Goal: Check status: Check status

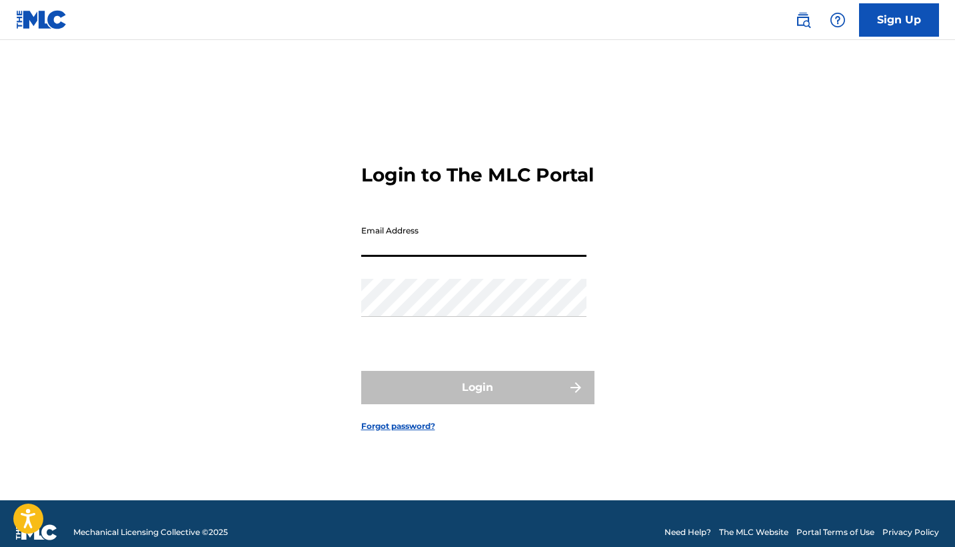
type input "[EMAIL_ADDRESS][DOMAIN_NAME]"
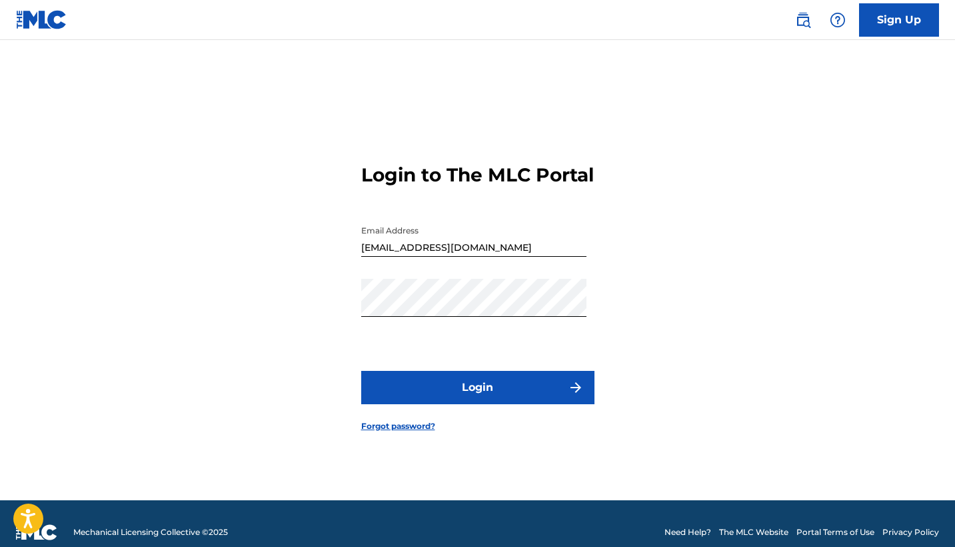
click at [478, 393] on button "Login" at bounding box center [477, 387] width 233 height 33
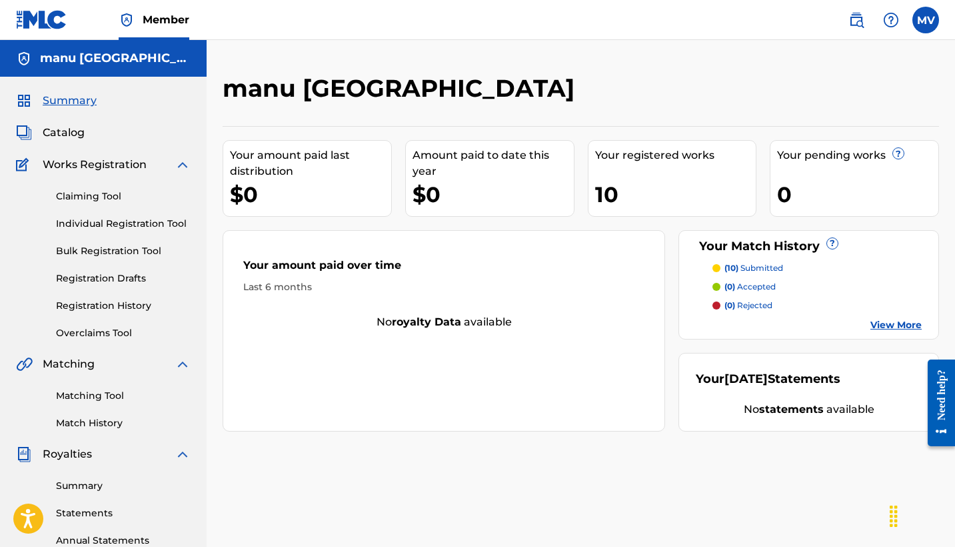
click at [763, 271] on p "(10) submitted" at bounding box center [753, 268] width 59 height 12
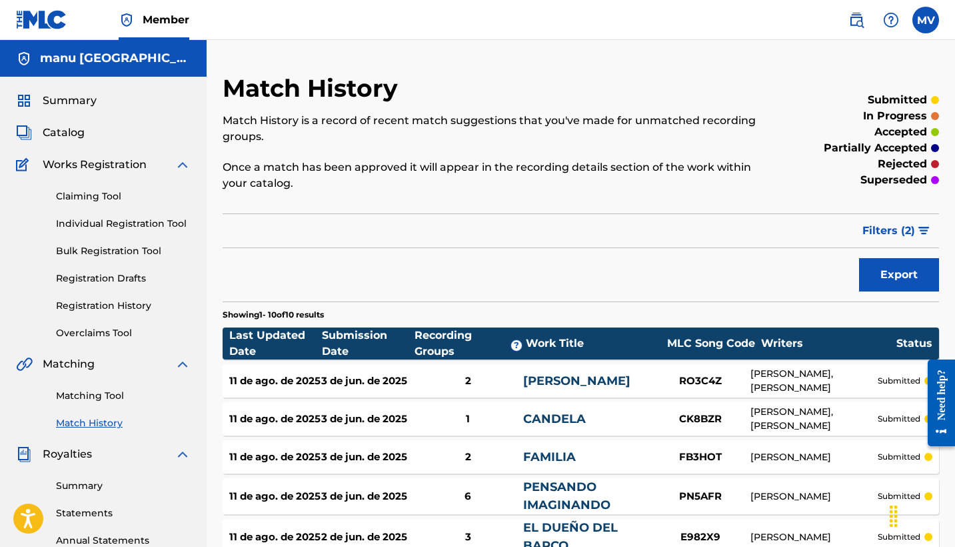
click at [54, 135] on span "Catalog" at bounding box center [64, 133] width 42 height 16
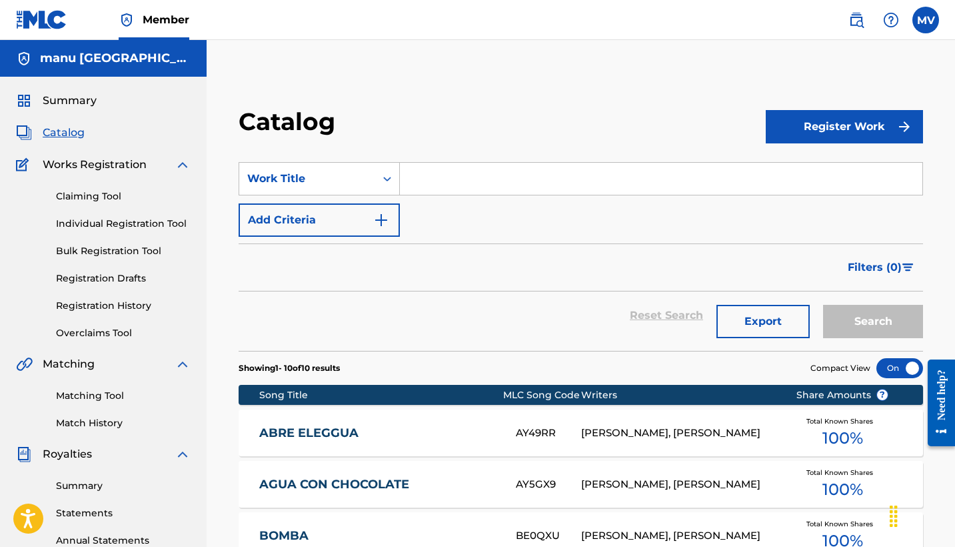
click at [62, 99] on span "Summary" at bounding box center [70, 101] width 54 height 16
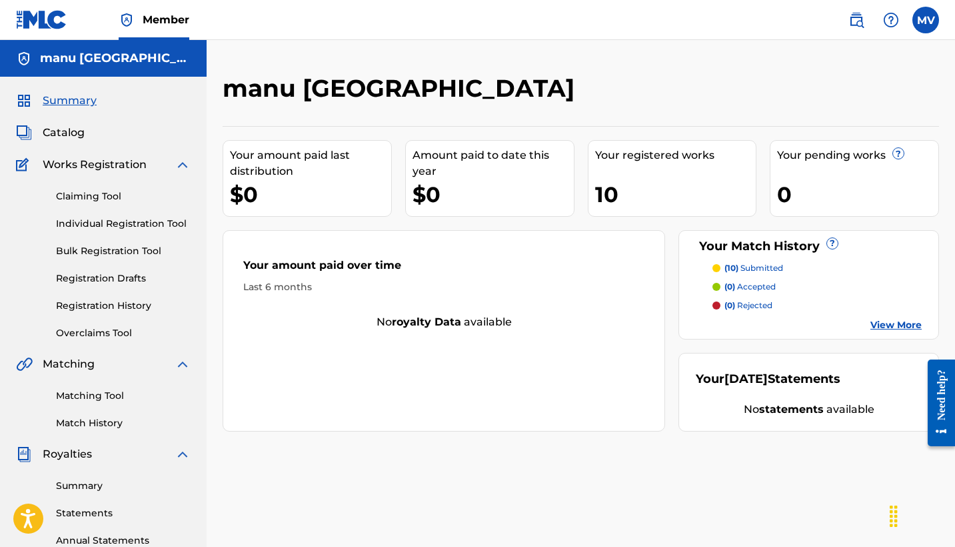
click at [301, 197] on div "$0" at bounding box center [310, 194] width 161 height 30
